Goal: Use online tool/utility

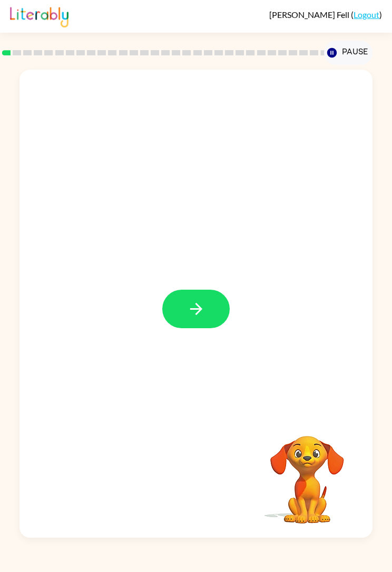
click at [186, 305] on button "button" at bounding box center [196, 309] width 68 height 39
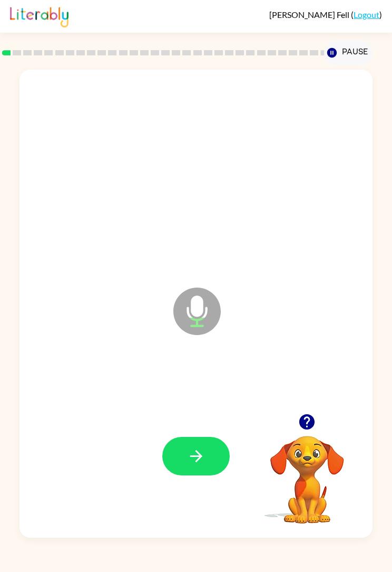
click at [186, 446] on button "button" at bounding box center [196, 456] width 68 height 39
click at [198, 459] on icon "button" at bounding box center [196, 456] width 12 height 12
click at [218, 451] on button "button" at bounding box center [196, 456] width 68 height 39
click at [198, 458] on icon "button" at bounding box center [196, 456] width 18 height 18
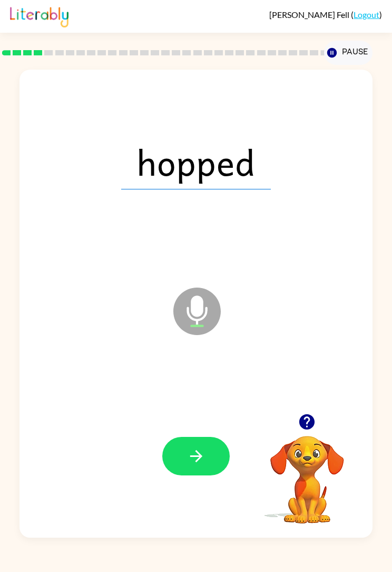
click at [182, 453] on button "button" at bounding box center [196, 456] width 68 height 39
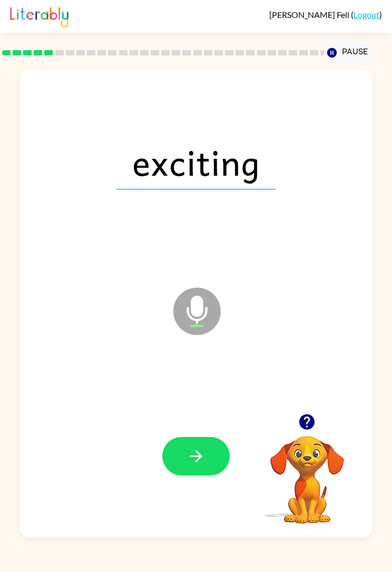
click at [199, 449] on icon "button" at bounding box center [196, 456] width 18 height 18
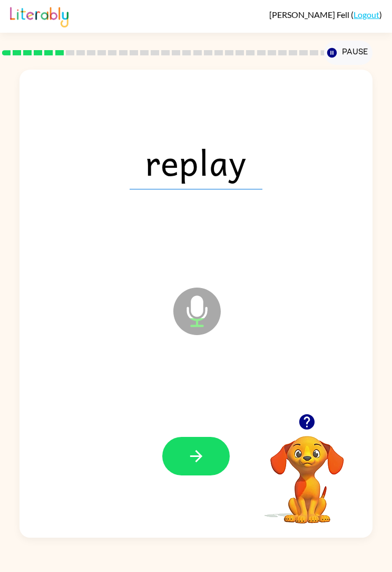
click at [218, 468] on button "button" at bounding box center [196, 456] width 68 height 39
click at [250, 468] on div at bounding box center [196, 456] width 332 height 142
click at [170, 472] on button "button" at bounding box center [196, 456] width 68 height 39
click at [216, 458] on button "button" at bounding box center [196, 456] width 68 height 39
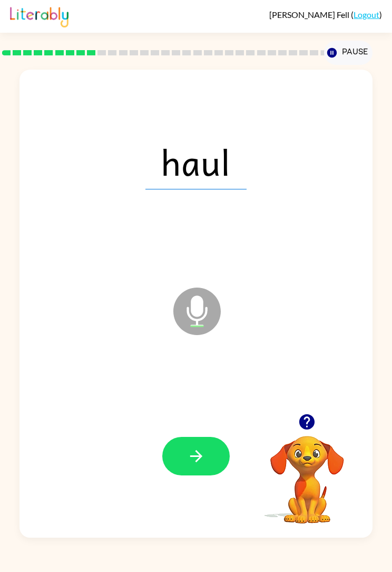
click at [215, 451] on button "button" at bounding box center [196, 456] width 68 height 39
click at [206, 448] on button "button" at bounding box center [196, 456] width 68 height 39
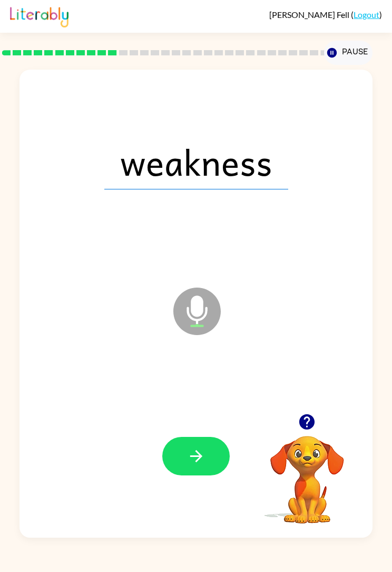
click at [204, 445] on button "button" at bounding box center [196, 456] width 68 height 39
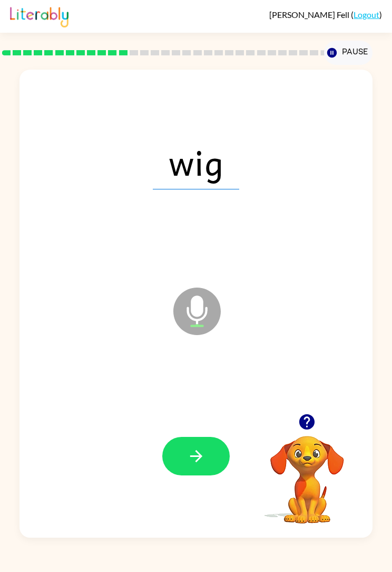
click at [224, 443] on button "button" at bounding box center [196, 456] width 68 height 39
click at [217, 436] on div at bounding box center [196, 456] width 332 height 142
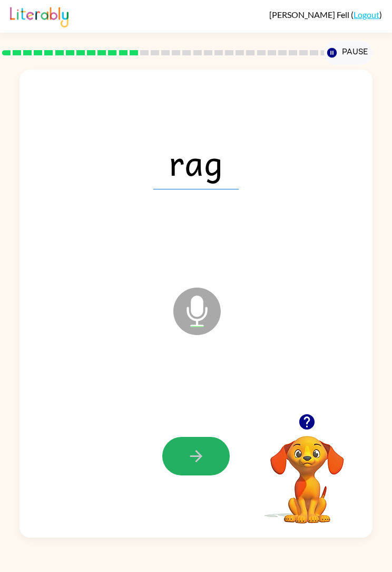
click at [214, 475] on button "button" at bounding box center [196, 456] width 68 height 39
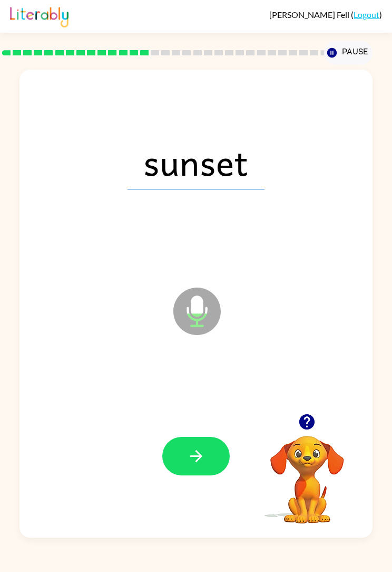
click at [213, 464] on button "button" at bounding box center [196, 456] width 68 height 39
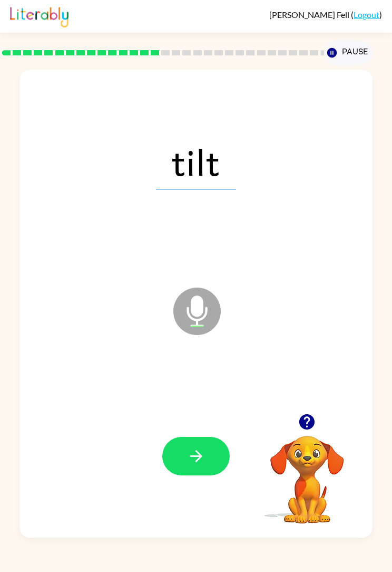
click at [206, 453] on button "button" at bounding box center [196, 456] width 68 height 39
click at [183, 443] on button "button" at bounding box center [196, 456] width 68 height 39
click at [224, 453] on button "button" at bounding box center [196, 456] width 68 height 39
click at [215, 470] on button "button" at bounding box center [196, 456] width 68 height 39
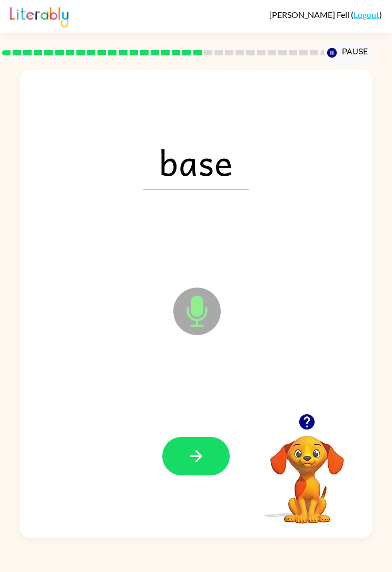
click at [210, 451] on button "button" at bounding box center [196, 456] width 68 height 39
click at [206, 443] on button "button" at bounding box center [196, 456] width 68 height 39
click at [211, 448] on button "button" at bounding box center [196, 456] width 68 height 39
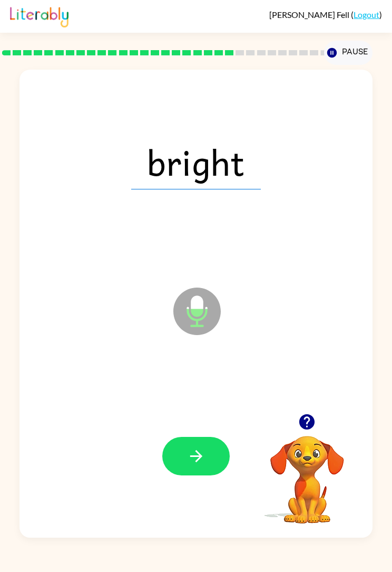
click at [196, 456] on icon "button" at bounding box center [196, 456] width 18 height 18
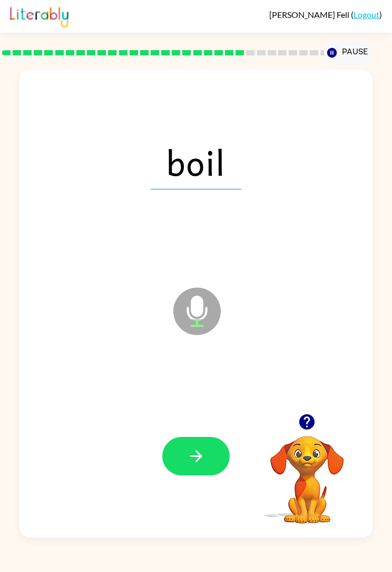
click at [204, 448] on icon "button" at bounding box center [196, 456] width 18 height 18
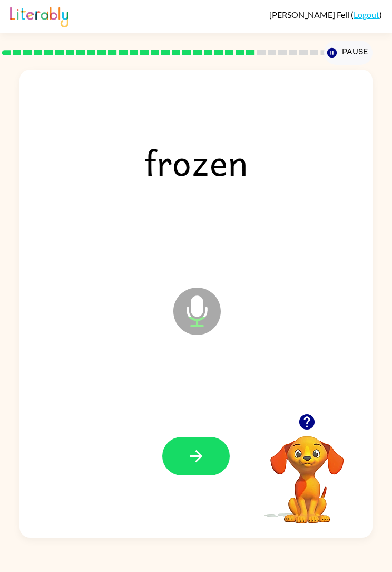
click at [216, 433] on div at bounding box center [196, 456] width 332 height 142
click at [213, 458] on button "button" at bounding box center [196, 456] width 68 height 39
click at [202, 461] on icon "button" at bounding box center [196, 456] width 18 height 18
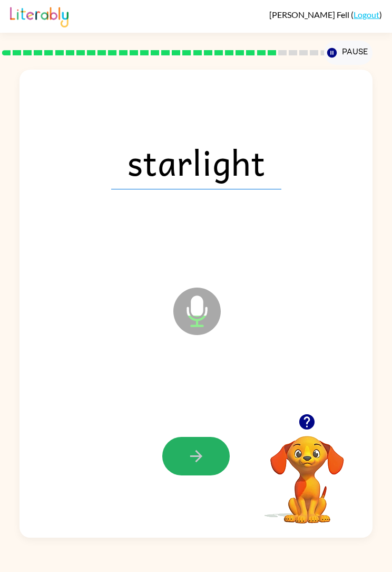
click at [200, 464] on icon "button" at bounding box center [196, 456] width 18 height 18
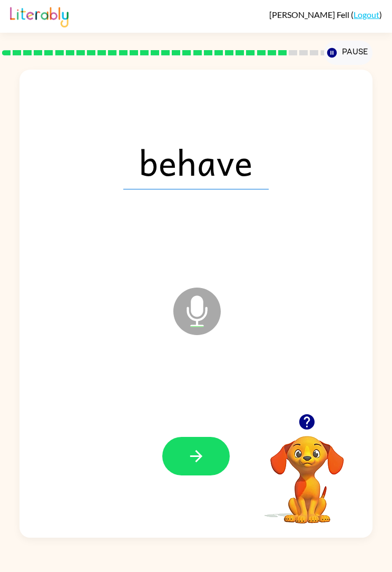
click at [188, 450] on icon "button" at bounding box center [196, 456] width 18 height 18
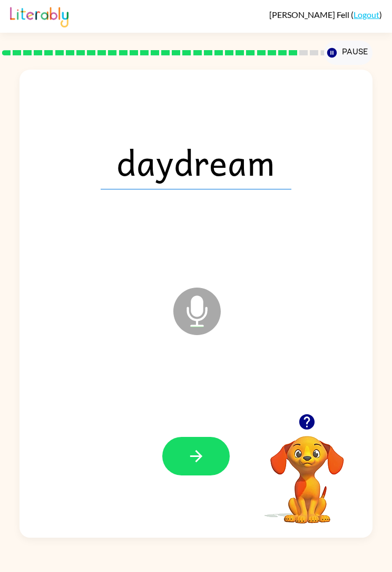
click at [212, 470] on button "button" at bounding box center [196, 456] width 68 height 39
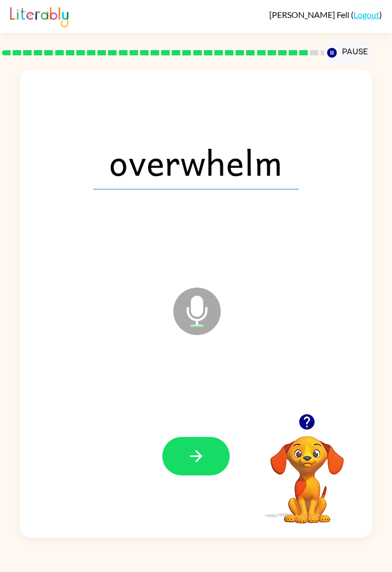
click at [201, 459] on icon "button" at bounding box center [196, 456] width 18 height 18
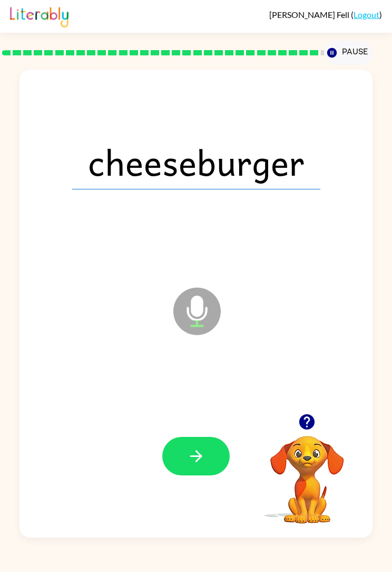
click at [202, 451] on icon "button" at bounding box center [196, 456] width 18 height 18
